Goal: Information Seeking & Learning: Learn about a topic

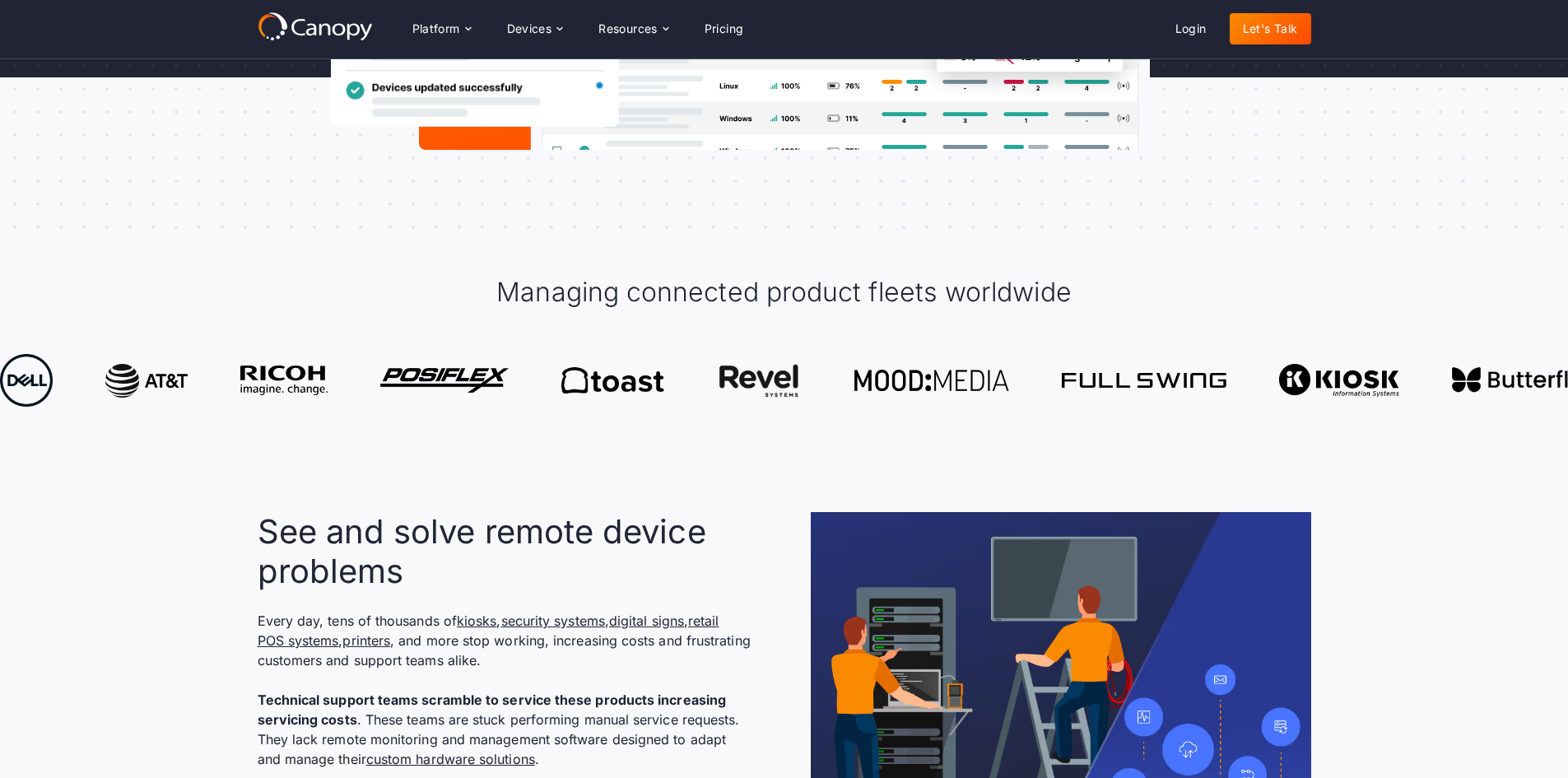
scroll to position [329, 0]
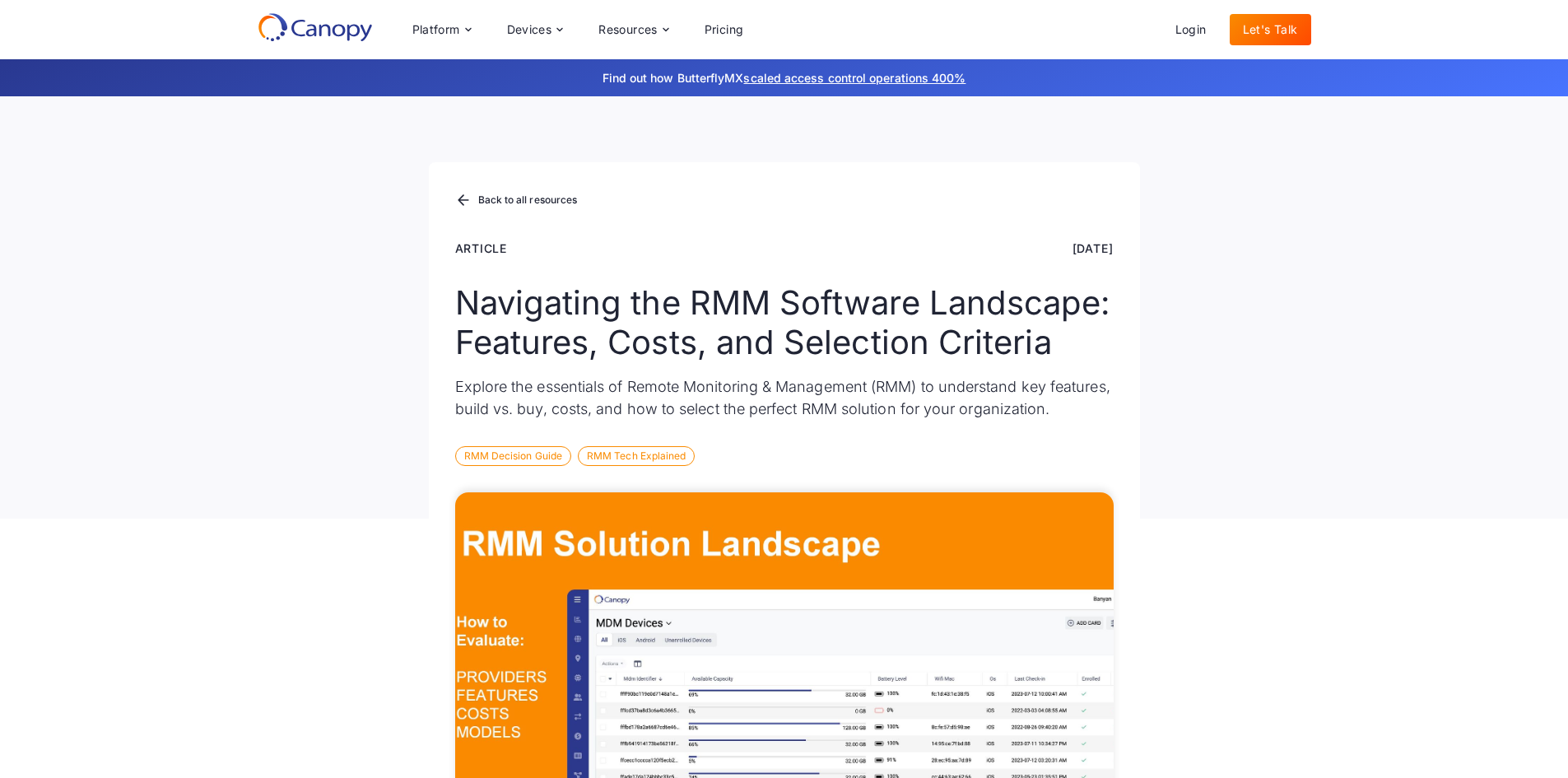
click at [335, 30] on icon at bounding box center [315, 27] width 115 height 29
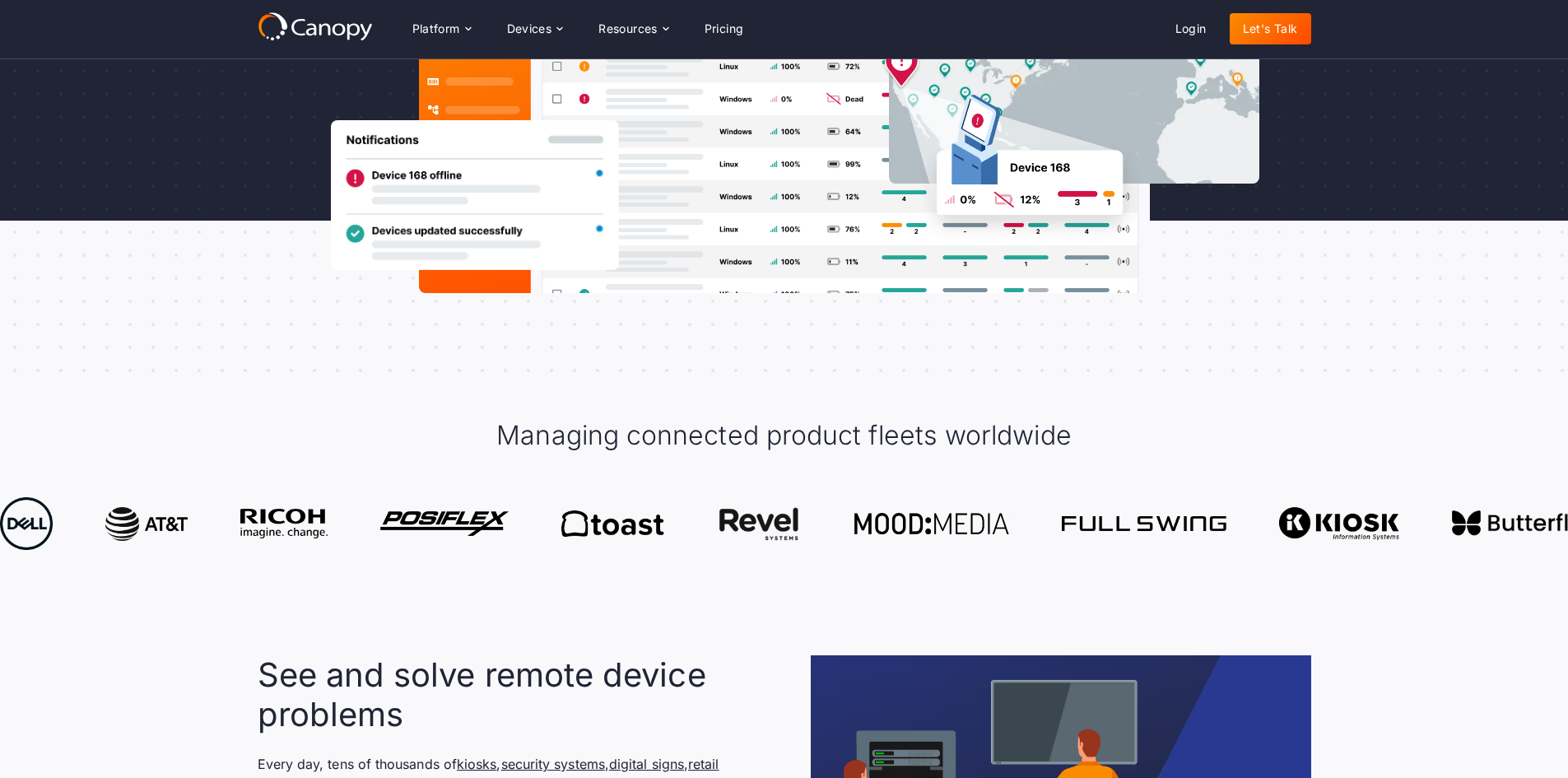
scroll to position [411, 0]
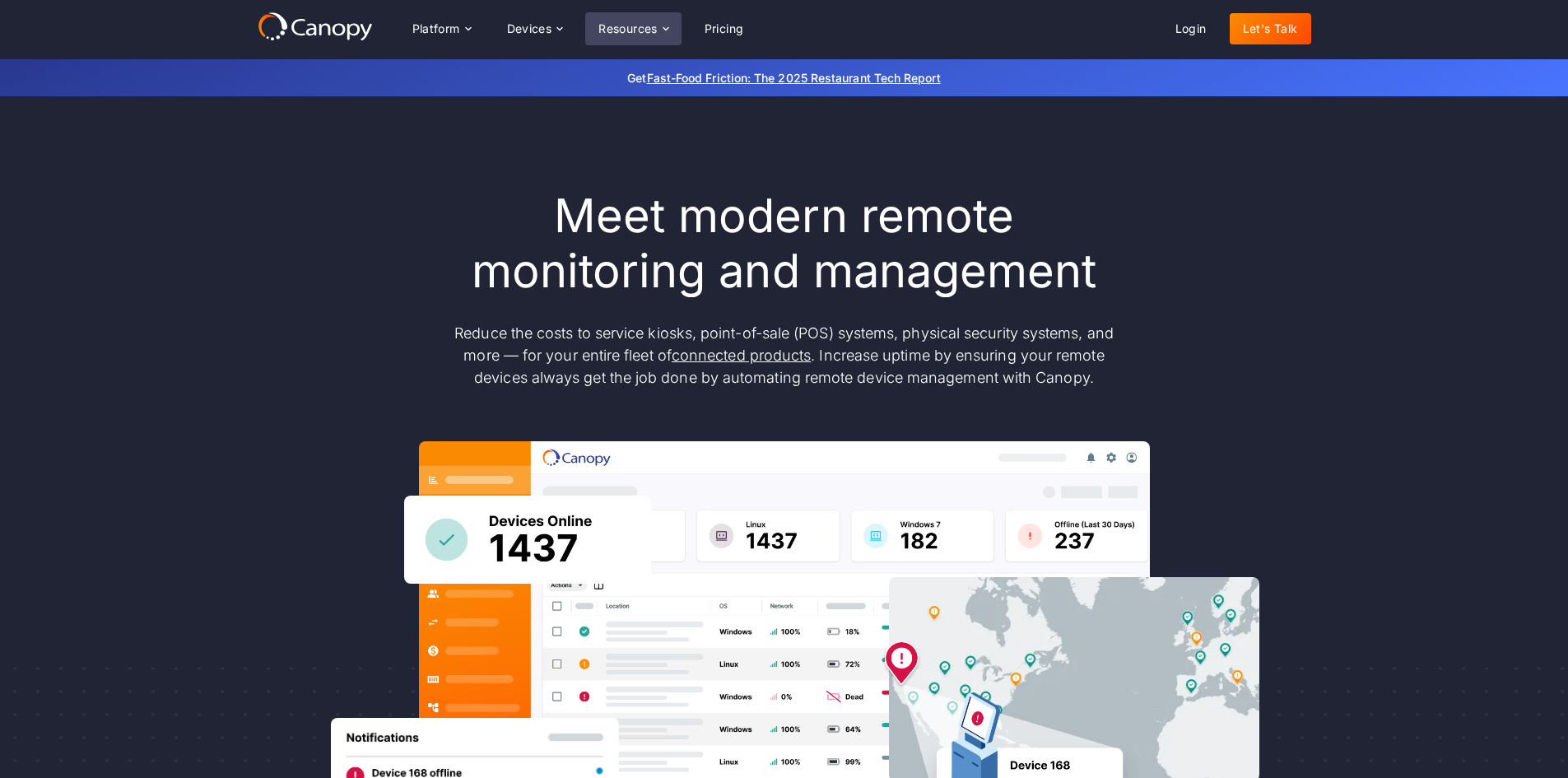
click at [650, 26] on div "Resources" at bounding box center [628, 29] width 60 height 11
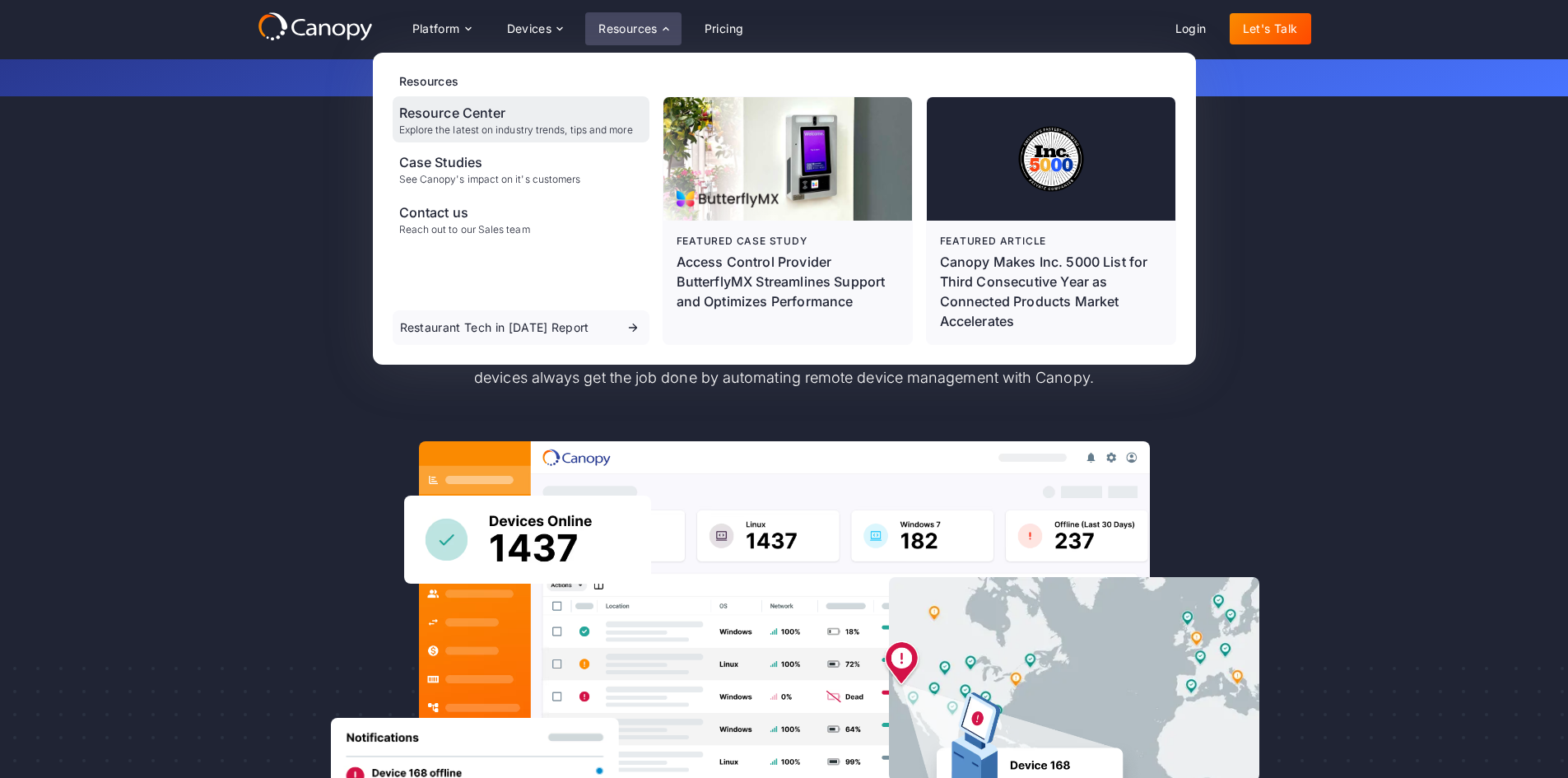
click at [548, 123] on div "Resource Center Explore the latest on industry trends, tips and more" at bounding box center [516, 119] width 233 height 33
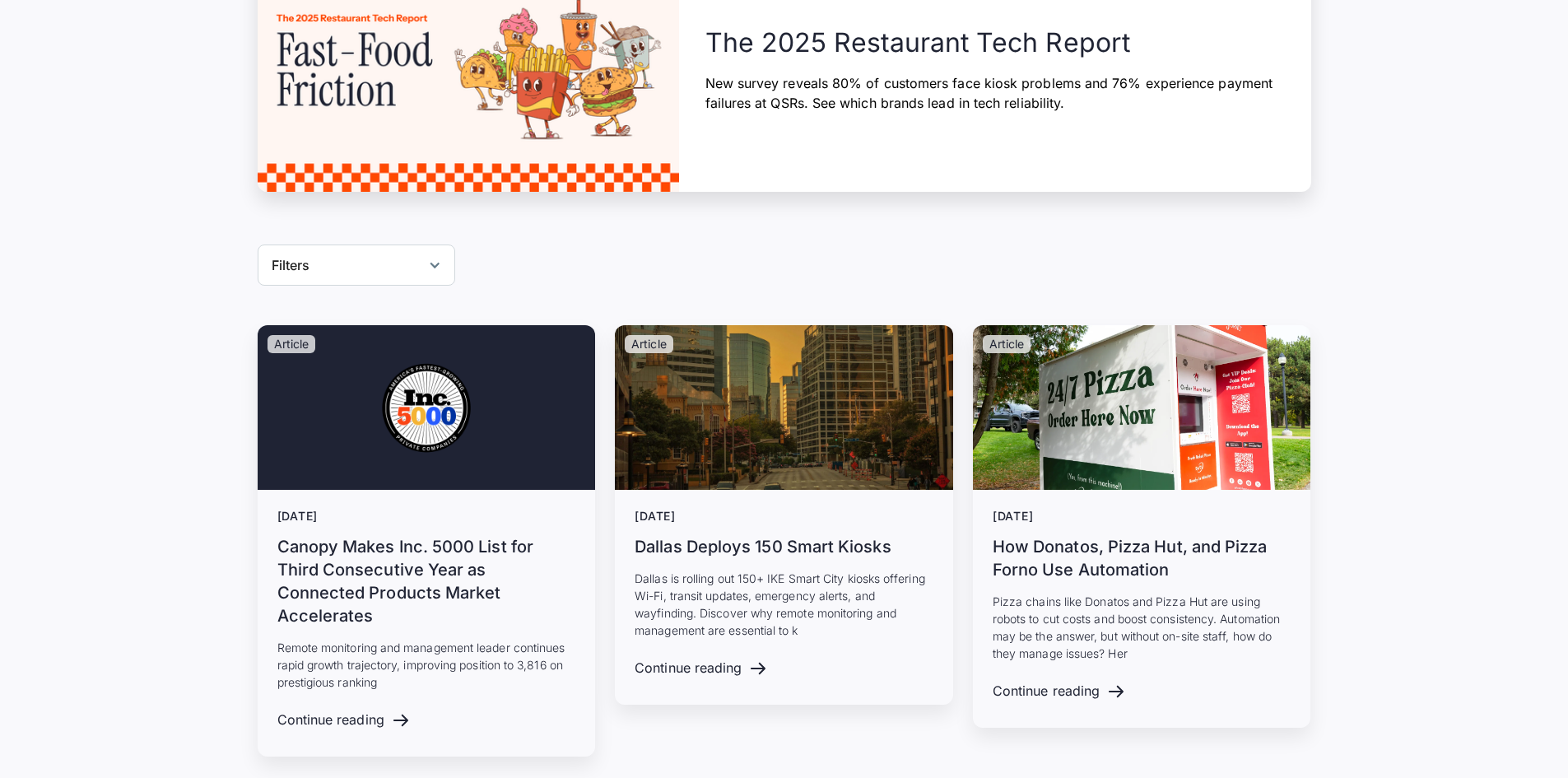
scroll to position [494, 0]
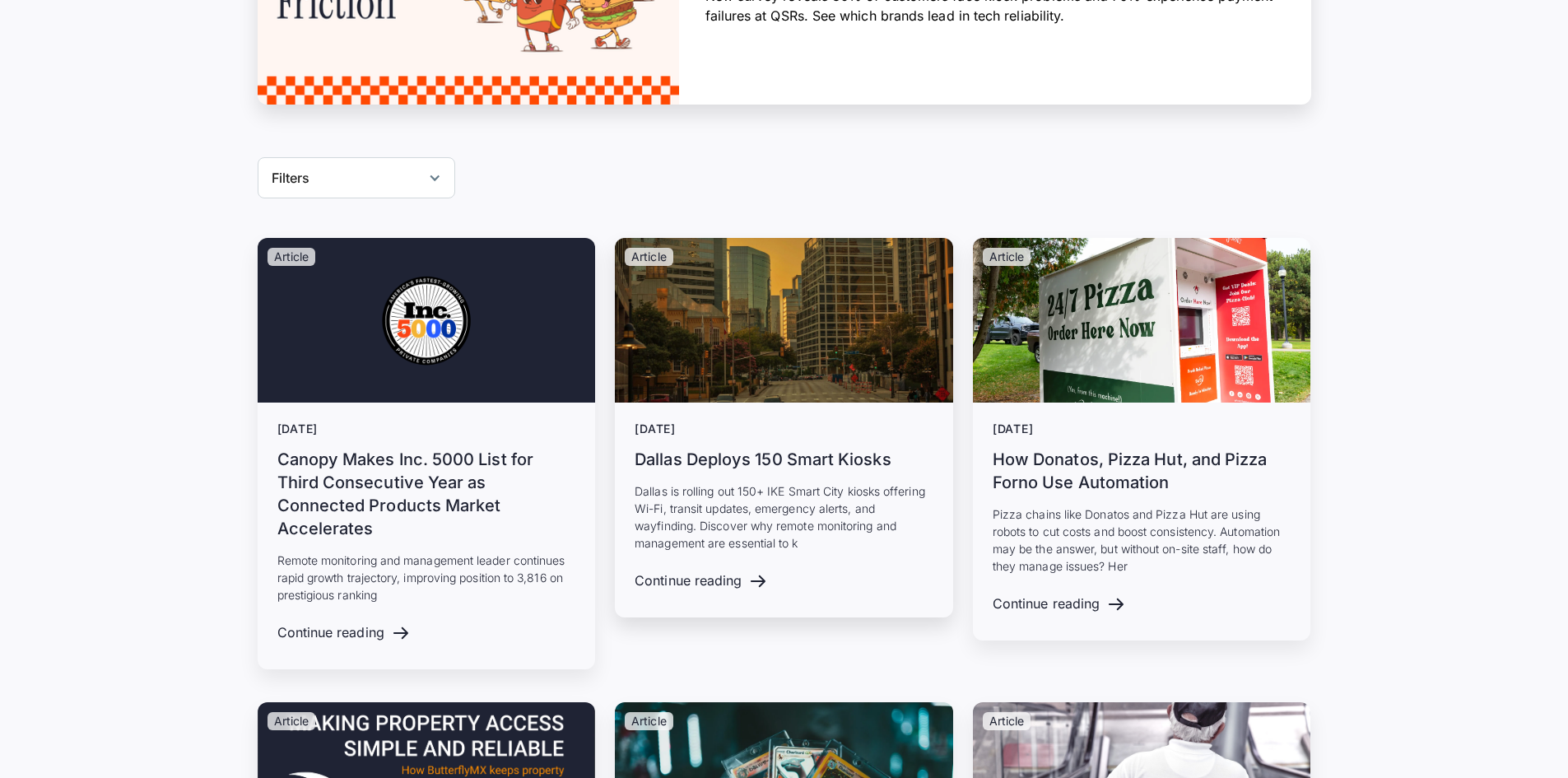
click at [783, 470] on div "July 15, 2025 Dallas Deploys 150 Smart Kiosks Dallas is rolling out 150+ IKE Sm…" at bounding box center [784, 488] width 299 height 130
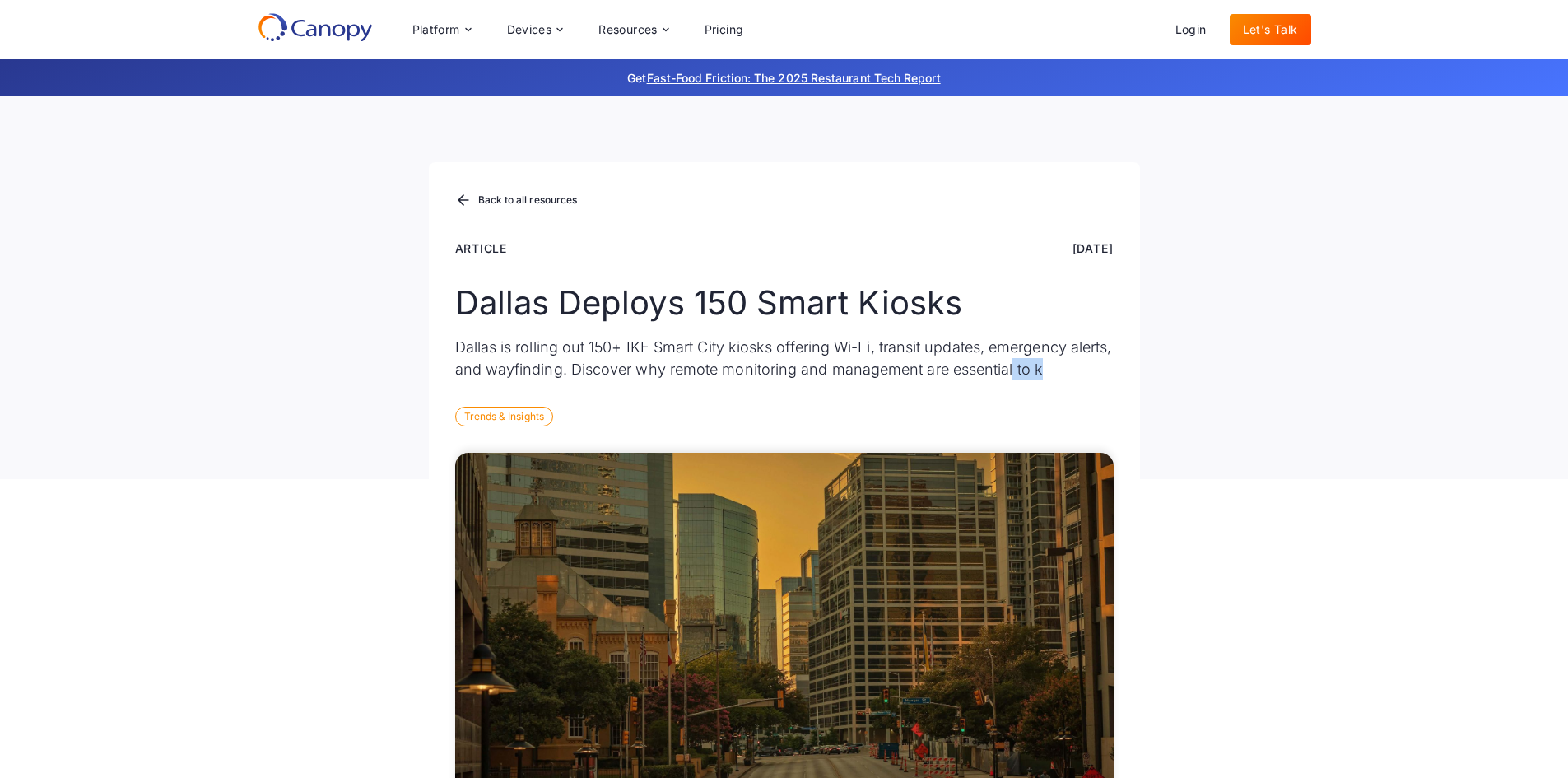
drag, startPoint x: 1124, startPoint y: 372, endPoint x: 1134, endPoint y: 373, distance: 10.0
click at [1134, 373] on div "Back to all resources Article Jul 15, 2025 Dallas Deploys 150 Smart Kiosks Dall…" at bounding box center [784, 321] width 711 height 317
click at [1134, 374] on div "Back to all resources Article Jul 15, 2025 Dallas Deploys 150 Smart Kiosks Dall…" at bounding box center [784, 321] width 711 height 317
click at [558, 199] on div "Back to all resources" at bounding box center [525, 200] width 99 height 10
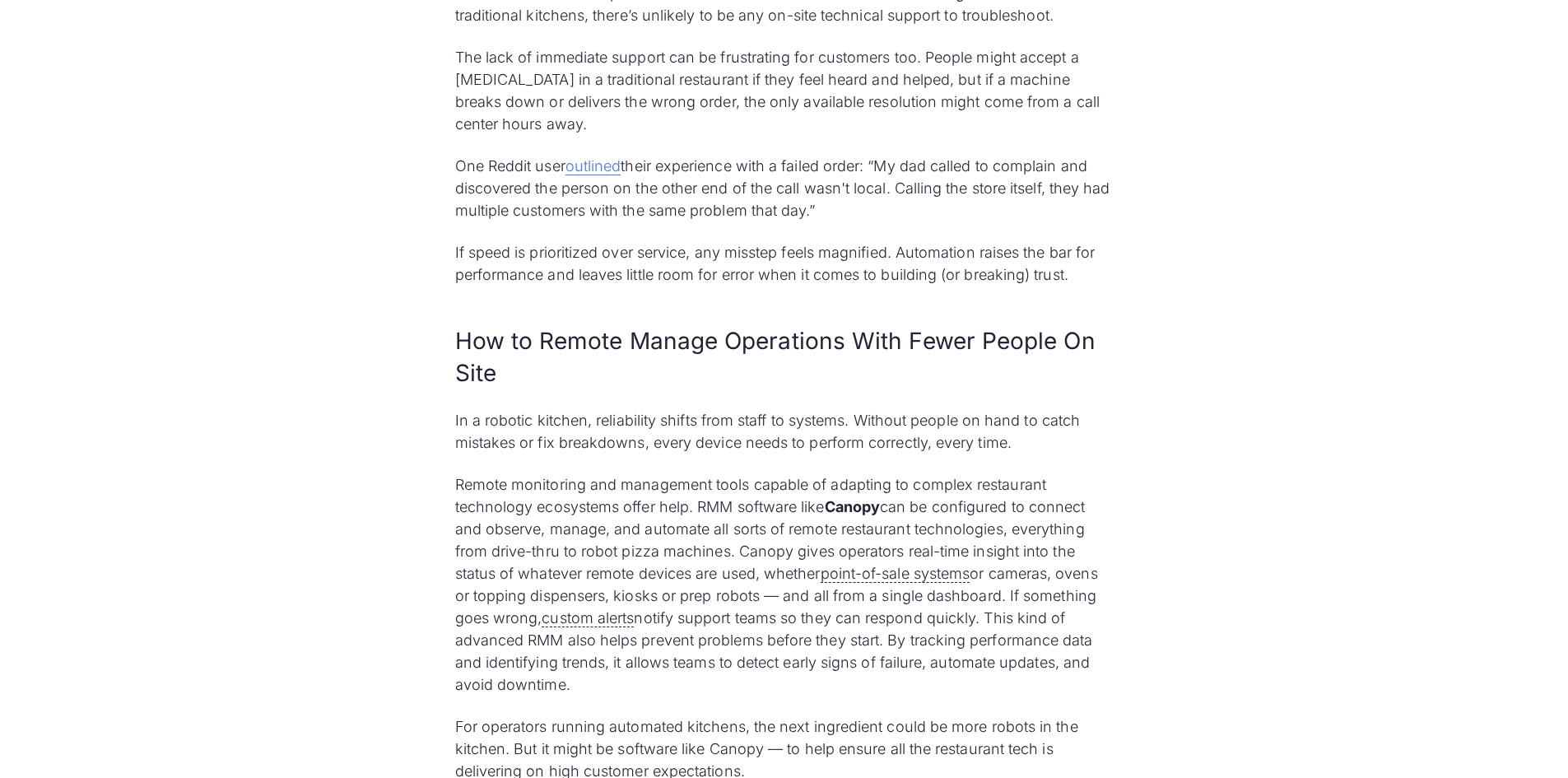
scroll to position [6093, 0]
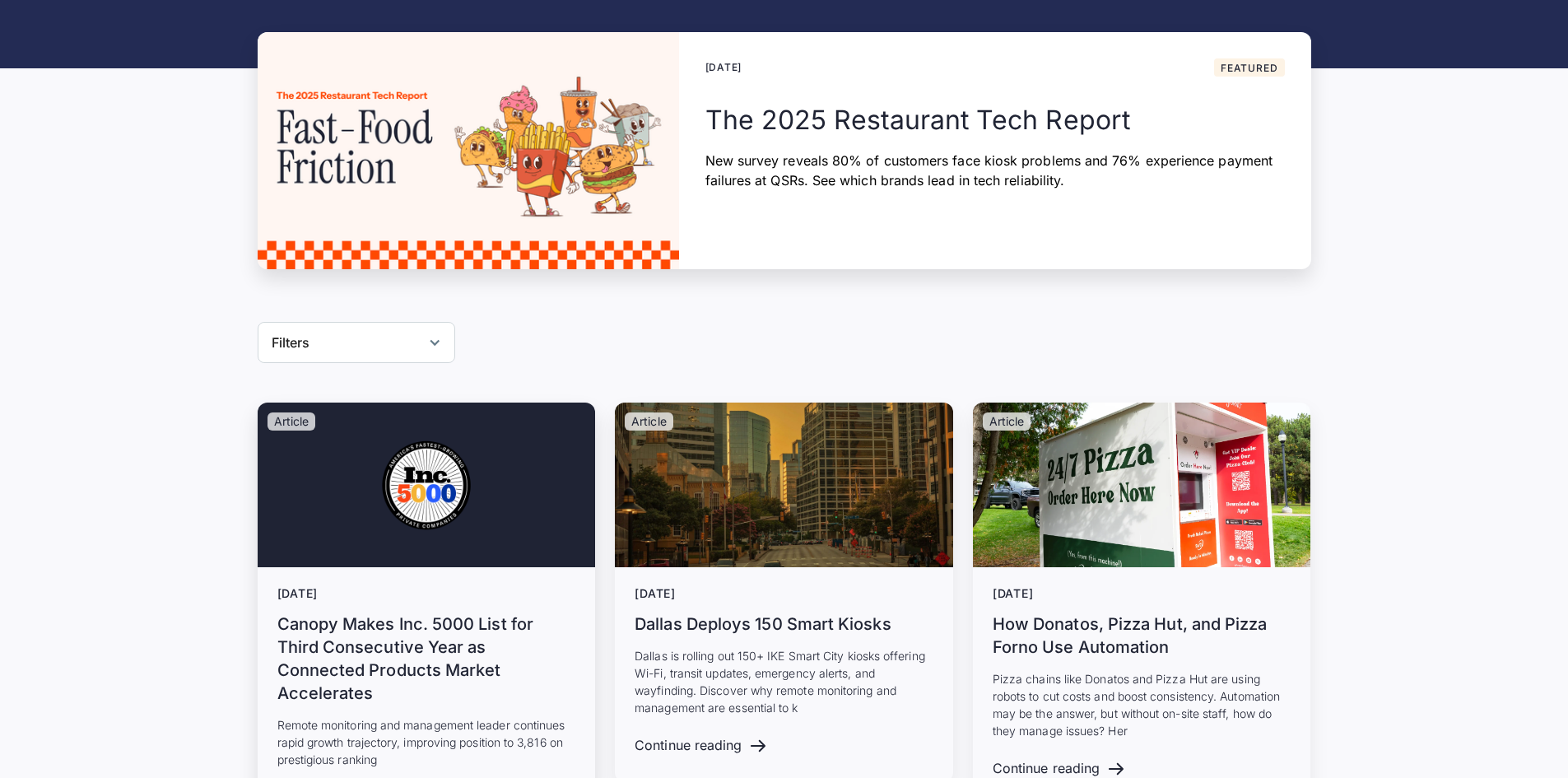
click at [452, 597] on div "August 12, 2025" at bounding box center [427, 594] width 299 height 14
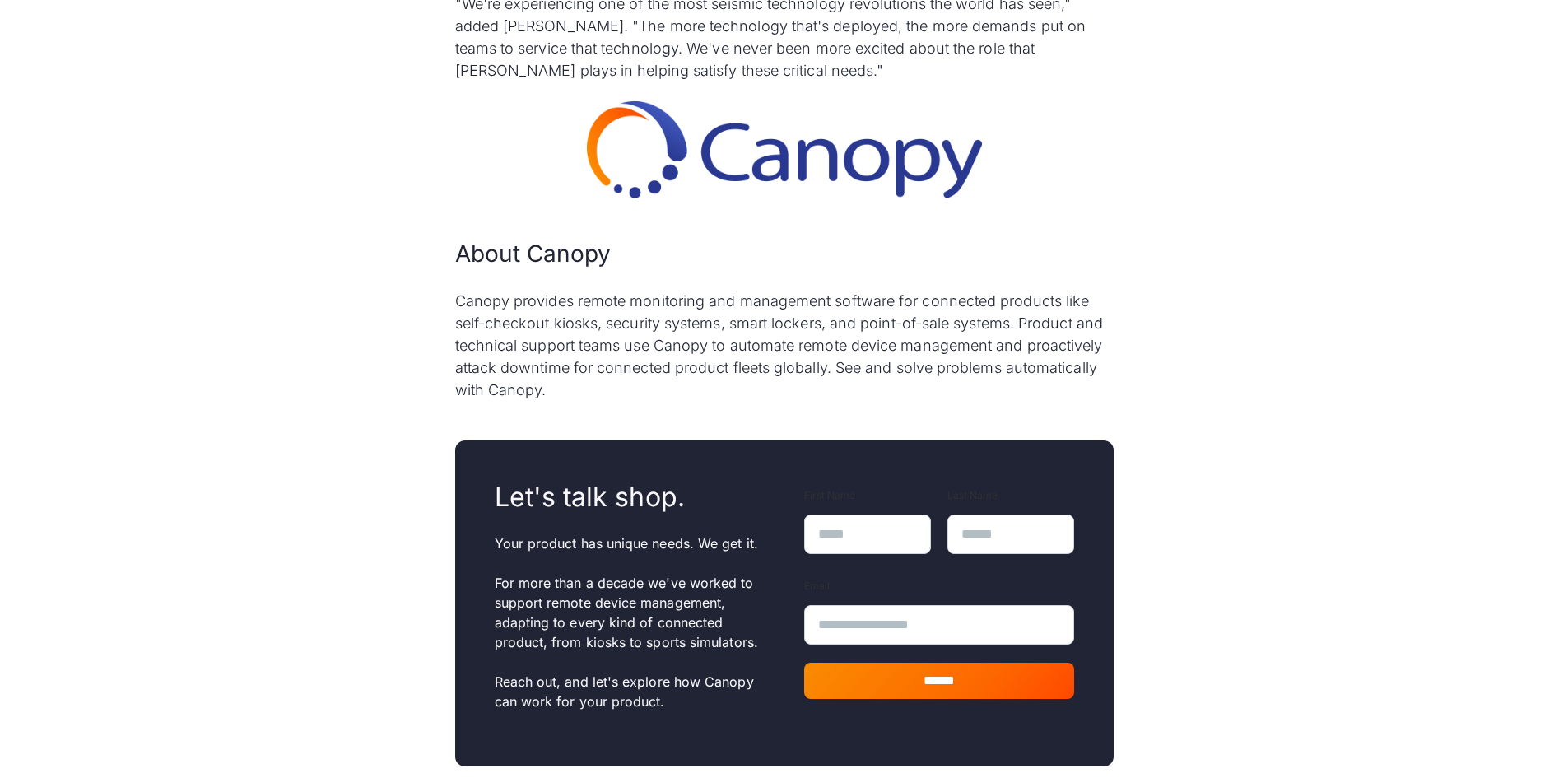
scroll to position [1482, 0]
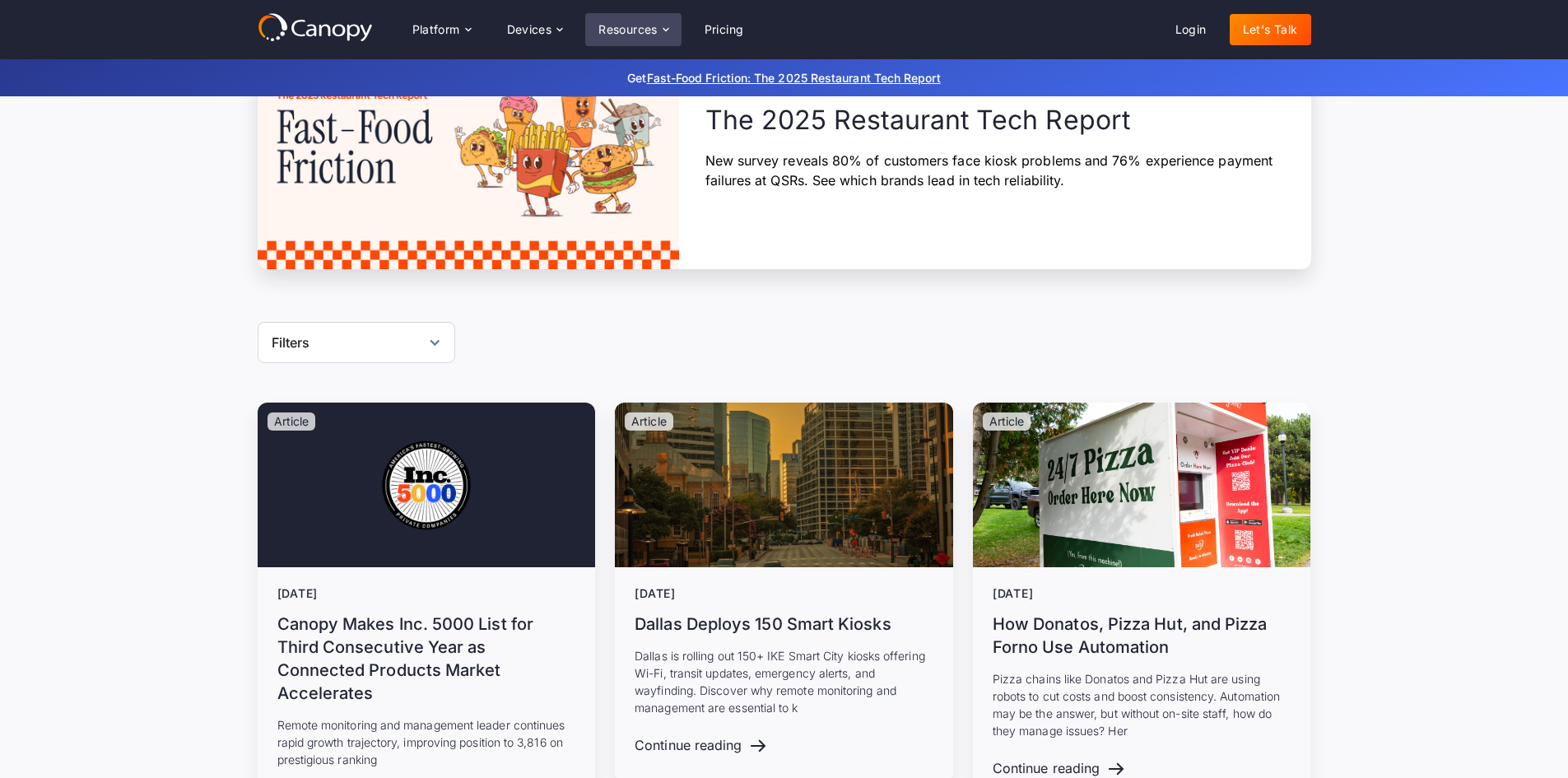
click at [637, 26] on div "Resources" at bounding box center [628, 29] width 60 height 11
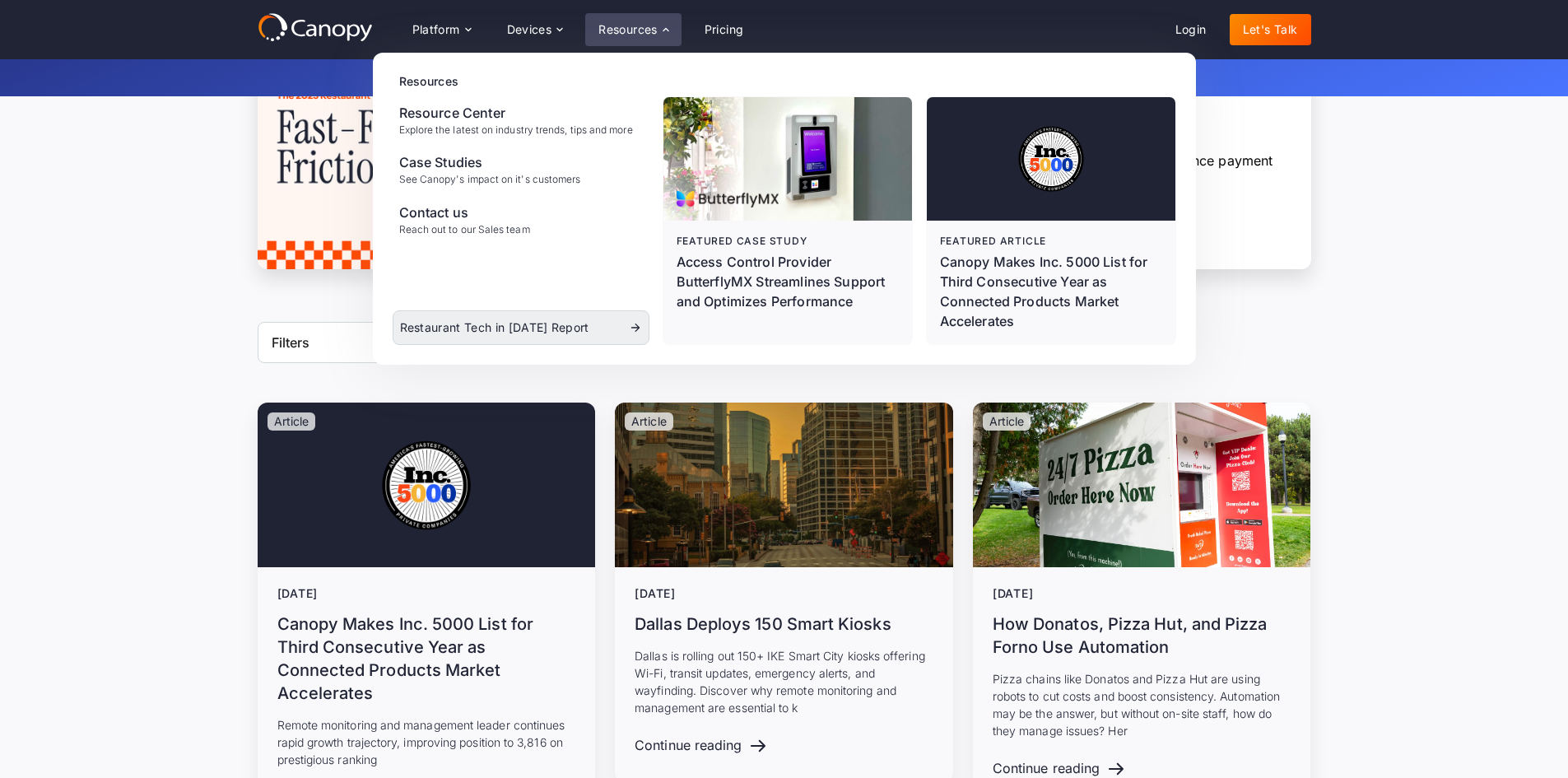
click at [512, 323] on div "Restaurant Tech in [DATE] Report" at bounding box center [494, 327] width 189 height 11
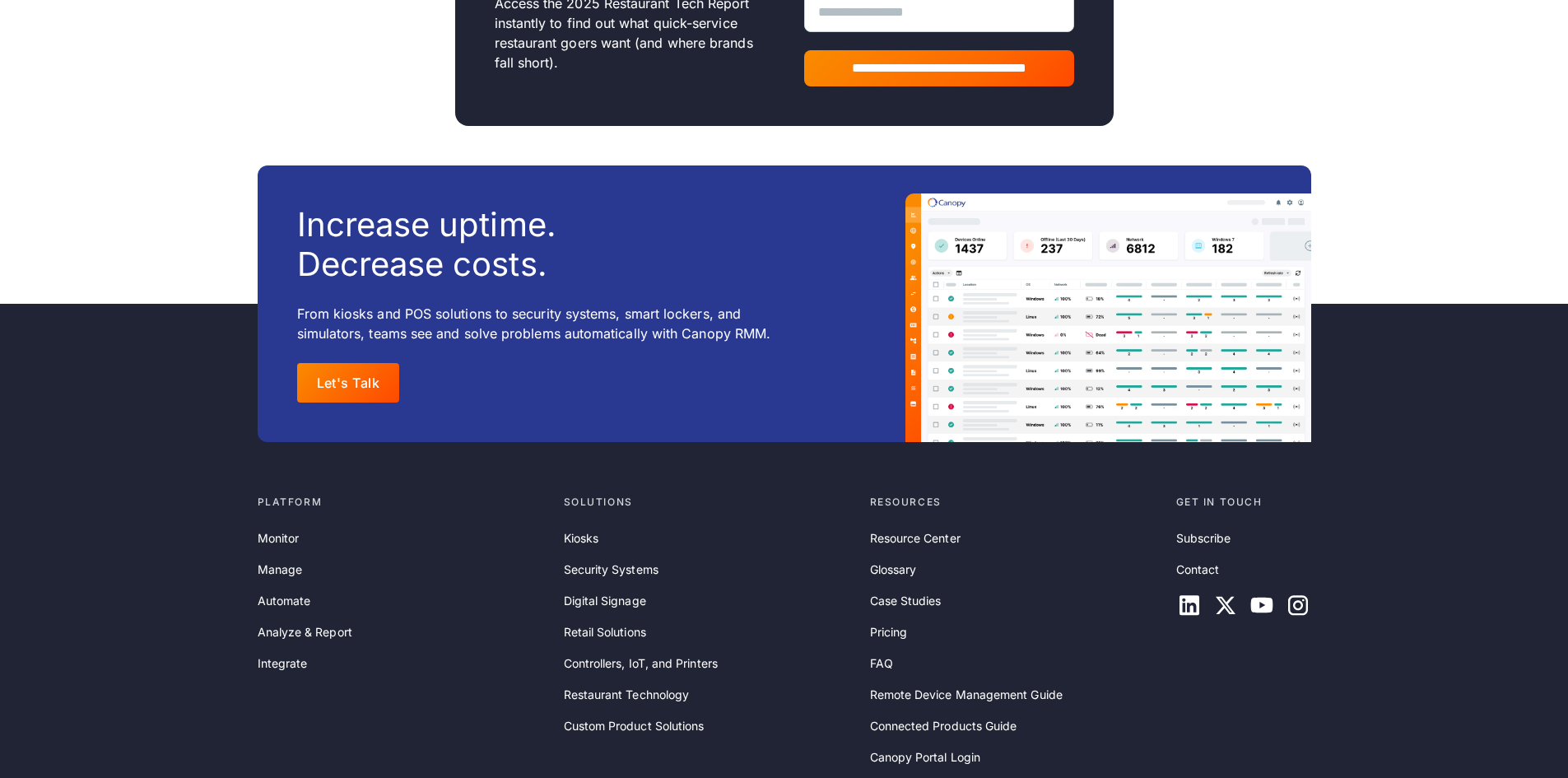
scroll to position [1811, 0]
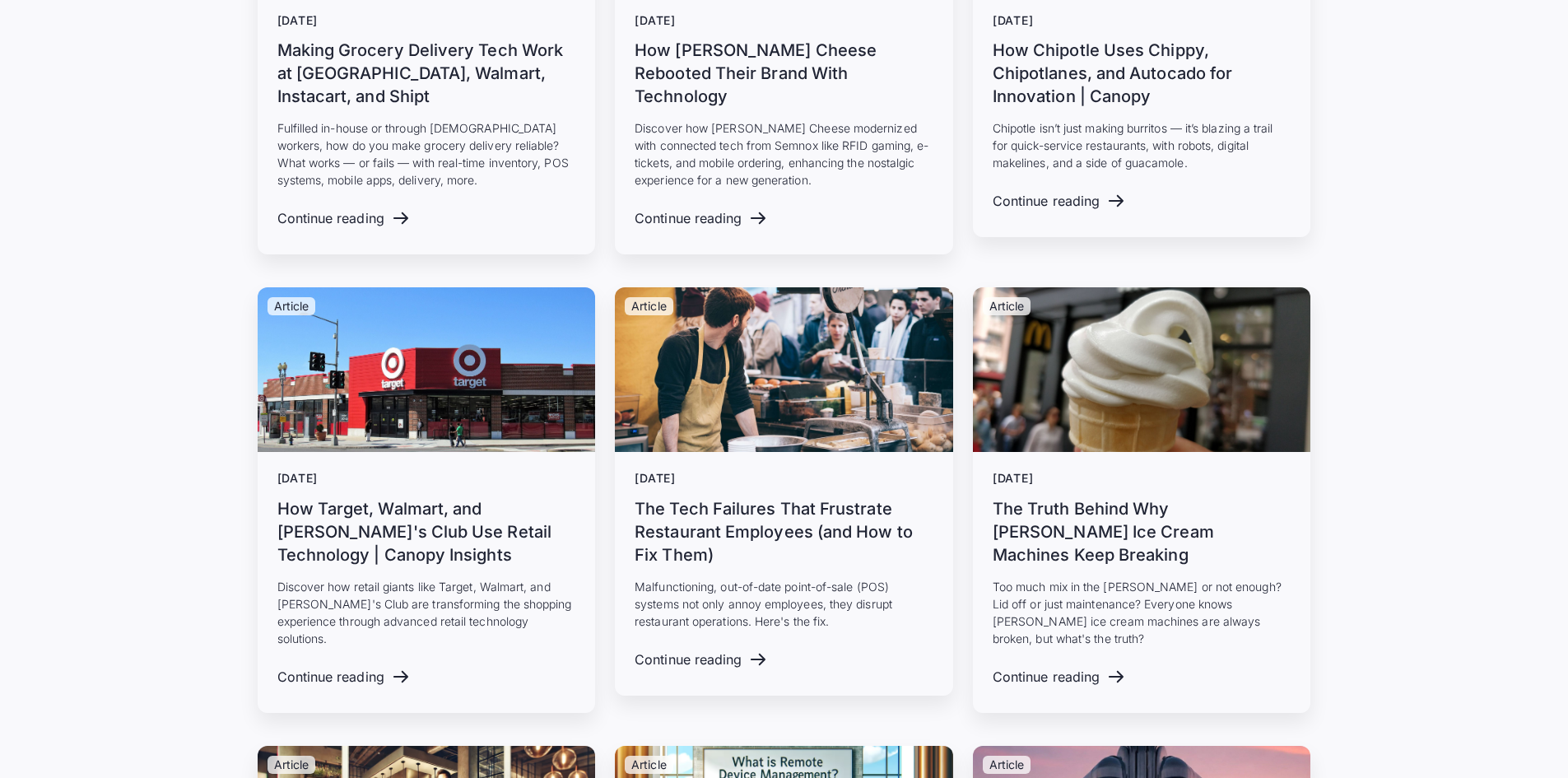
scroll to position [4282, 0]
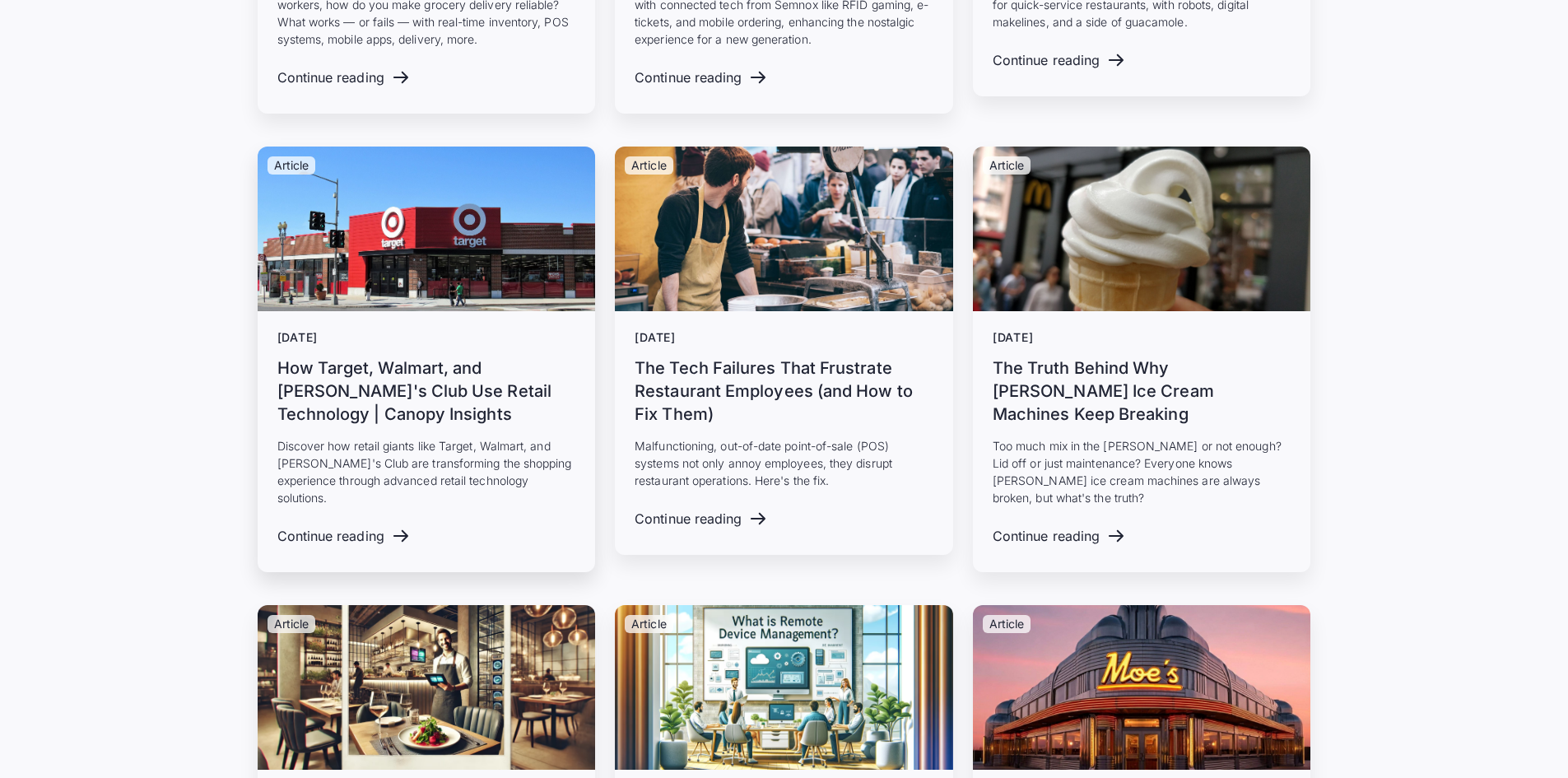
click at [427, 367] on h3 "How Target, Walmart, and [PERSON_NAME]'s Club Use Retail Technology | Canopy In…" at bounding box center [427, 391] width 299 height 69
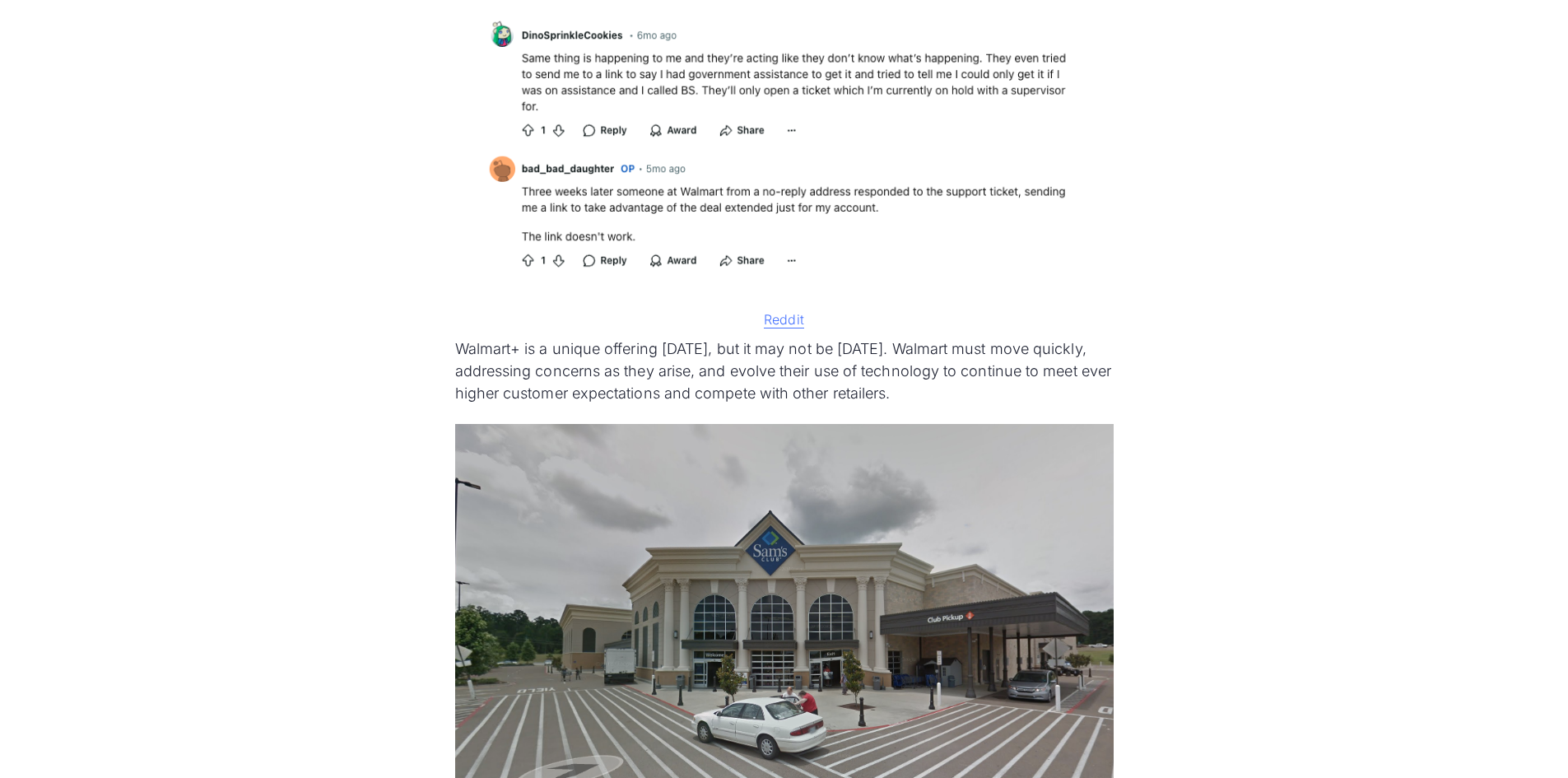
scroll to position [7492, 0]
